Goal: Check status: Check status

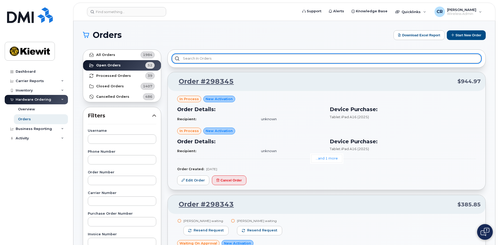
click at [365, 61] on input "text" at bounding box center [327, 58] width 310 height 9
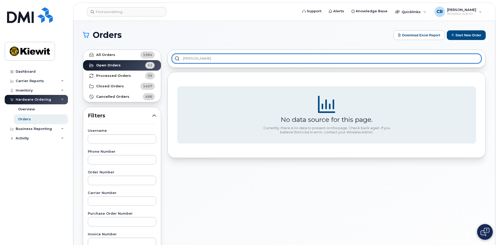
type input "[PERSON_NAME]"
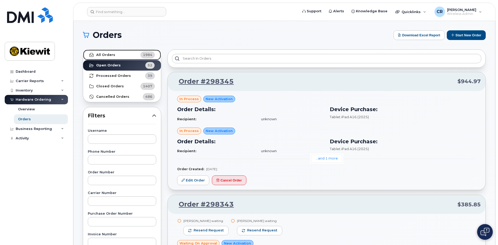
click at [110, 55] on strong "All Orders" at bounding box center [105, 55] width 19 height 4
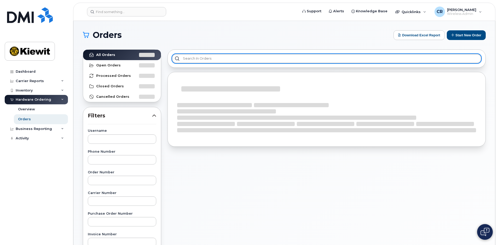
click at [200, 58] on input "text" at bounding box center [327, 58] width 310 height 9
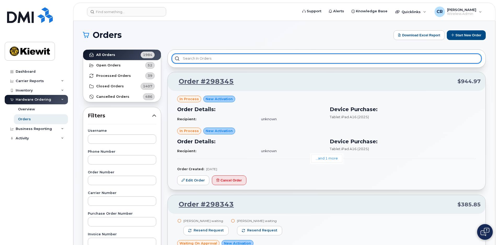
paste input "[PERSON_NAME]"
type input "[PERSON_NAME]"
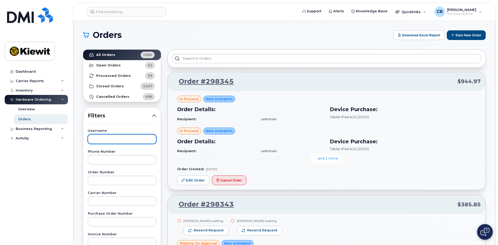
click at [127, 138] on input "text" at bounding box center [122, 138] width 68 height 9
paste input "[PERSON_NAME]"
type input "[PERSON_NAME]"
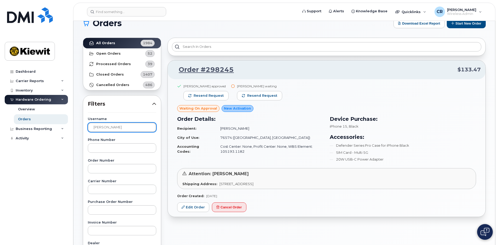
scroll to position [30, 0]
